Goal: Complete application form

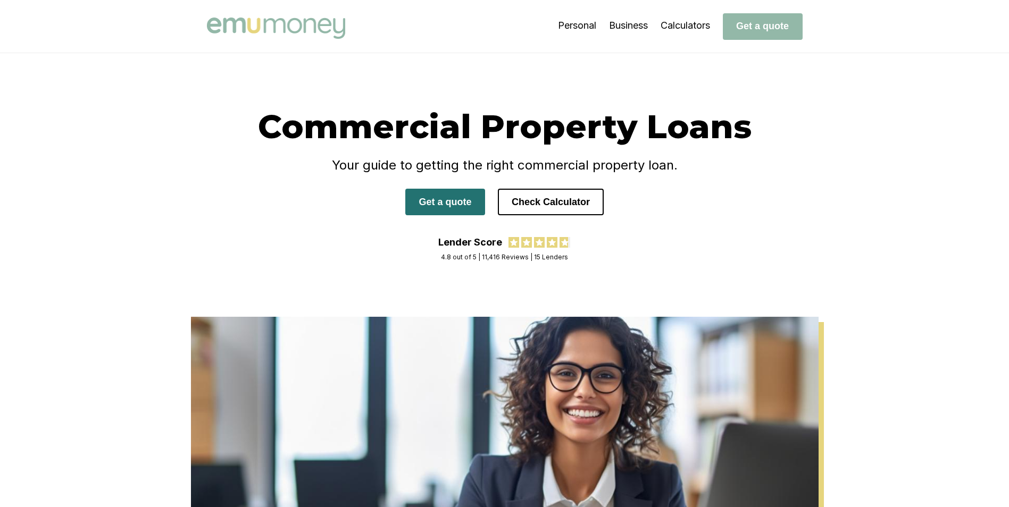
click at [458, 208] on button "Get a quote" at bounding box center [445, 202] width 80 height 27
click at [535, 205] on button "Check Calculator" at bounding box center [551, 202] width 106 height 27
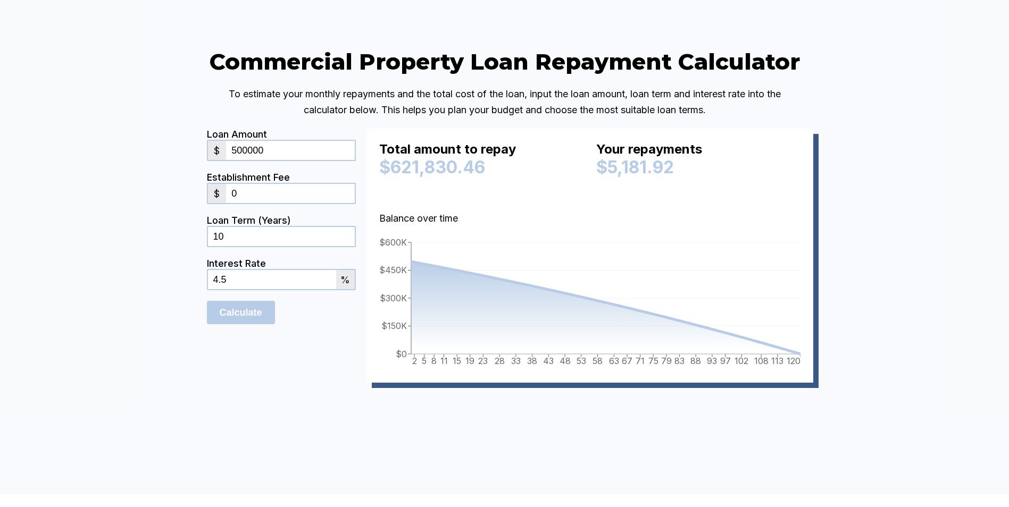
click at [282, 160] on input "500000" at bounding box center [290, 150] width 128 height 19
drag, startPoint x: 241, startPoint y: 185, endPoint x: 236, endPoint y: 185, distance: 5.8
click at [236, 160] on input "500000" at bounding box center [290, 150] width 128 height 19
drag, startPoint x: 278, startPoint y: 179, endPoint x: 229, endPoint y: 179, distance: 49.4
click at [229, 161] on div "$ 500000" at bounding box center [281, 150] width 149 height 21
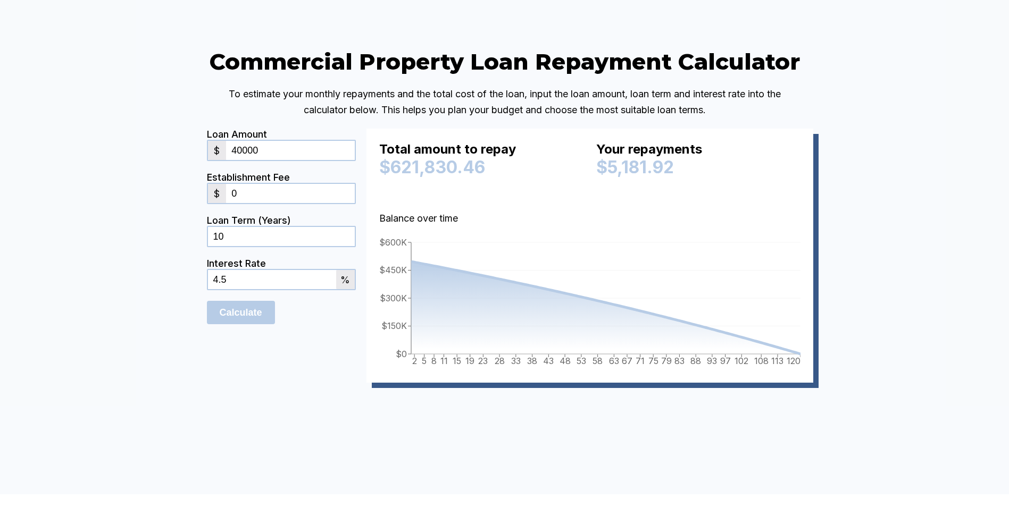
click at [271, 160] on input "40000" at bounding box center [290, 150] width 128 height 19
type input "400000"
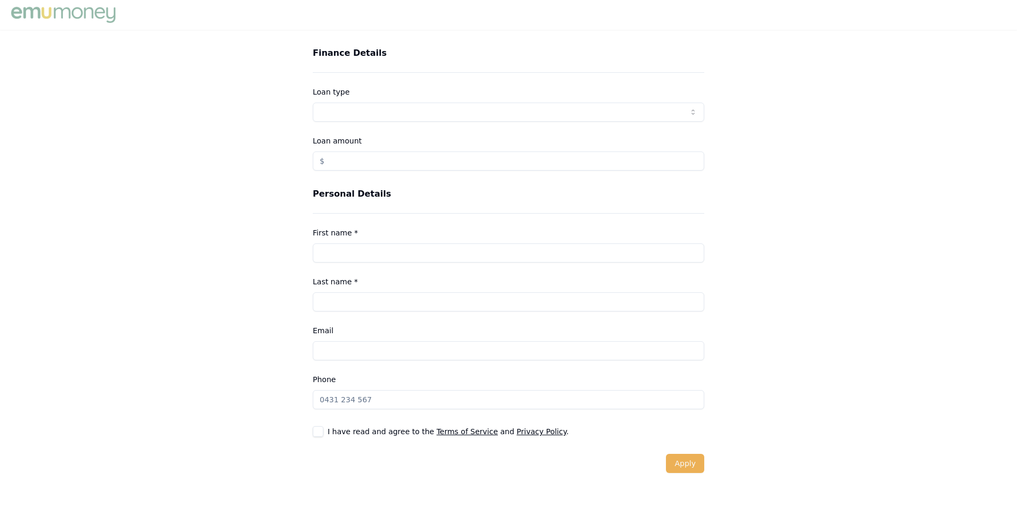
click at [404, 81] on div "Finance Details Loan type Consumer Loan Consumer Asset Commercial Loan Commerci…" at bounding box center [508, 109] width 391 height 124
click at [345, 113] on html "Finance Details Loan type Consumer Loan Consumer Asset Commercial Loan Commerci…" at bounding box center [508, 253] width 1017 height 507
select select "COMMERCIAL_LOAN"
click at [349, 163] on input "Loan amount" at bounding box center [508, 161] width 391 height 19
type input "$400,000.00"
